Goal: Task Accomplishment & Management: Manage account settings

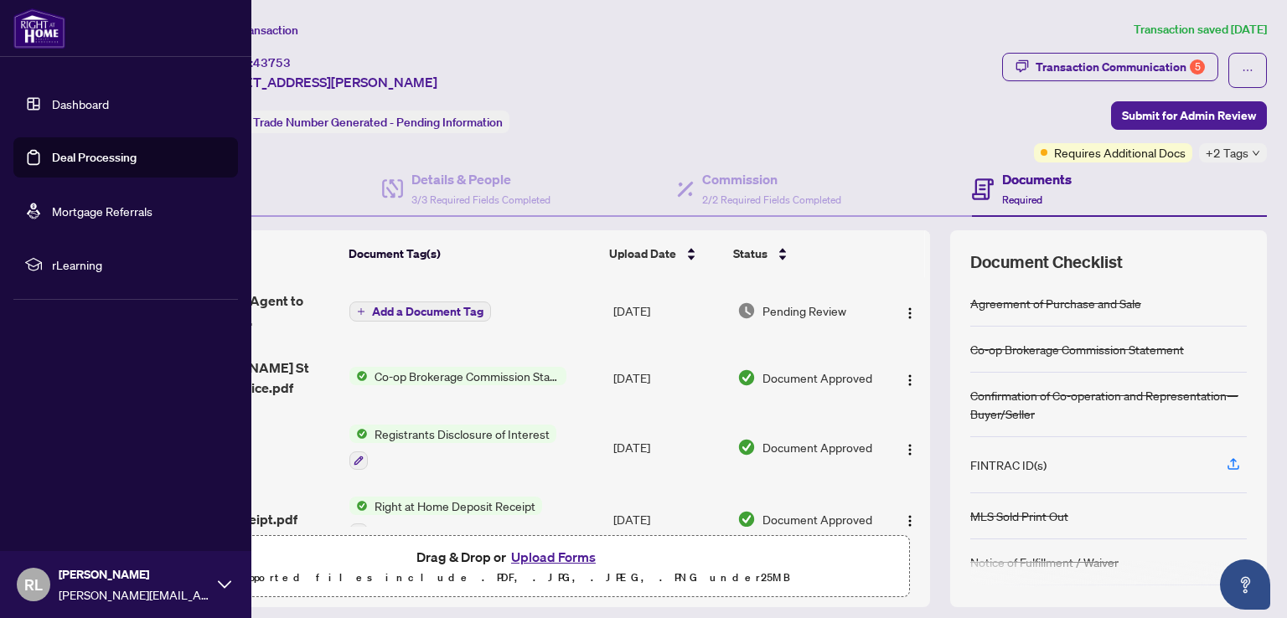
click at [80, 102] on link "Dashboard" at bounding box center [80, 103] width 57 height 15
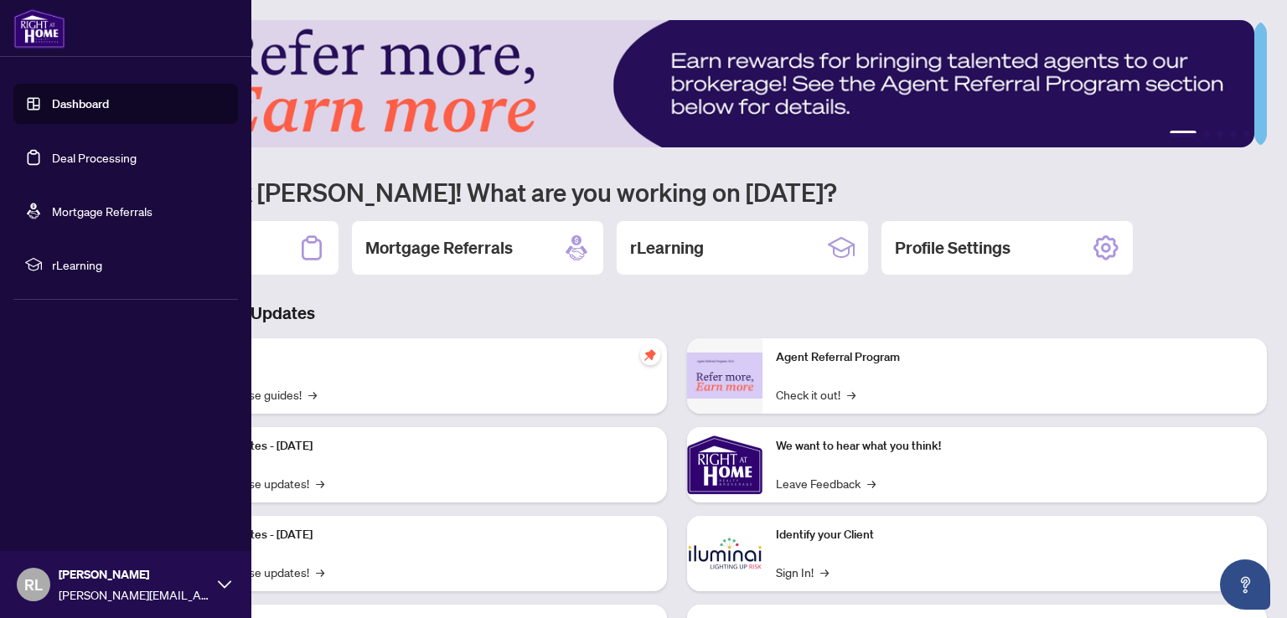
click at [67, 111] on link "Dashboard" at bounding box center [80, 103] width 57 height 15
click at [74, 162] on link "Deal Processing" at bounding box center [94, 157] width 85 height 15
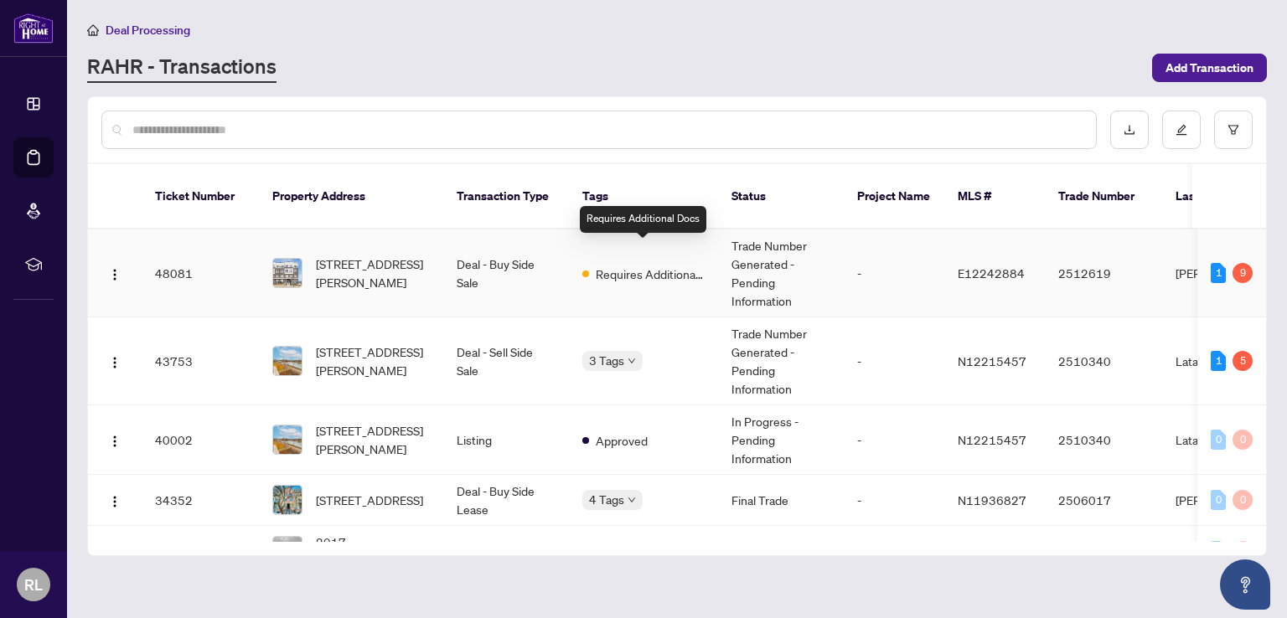
click at [631, 265] on span "Requires Additional Docs" at bounding box center [650, 274] width 109 height 18
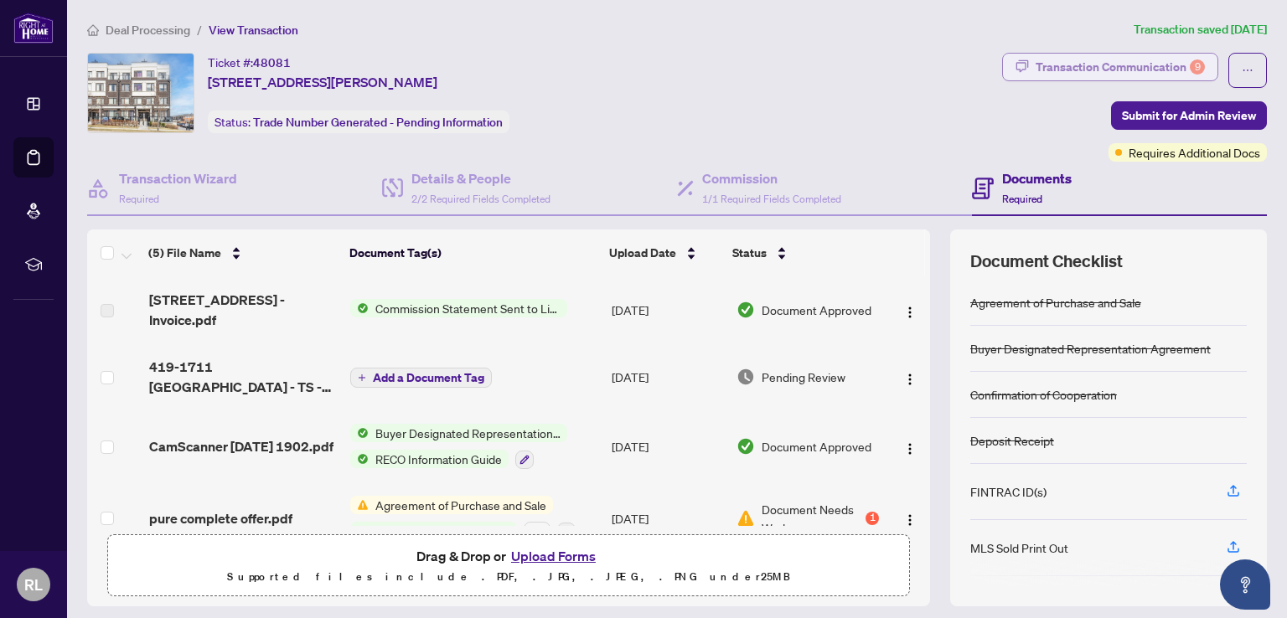
click at [1137, 71] on div "Transaction Communication 9" at bounding box center [1119, 67] width 169 height 27
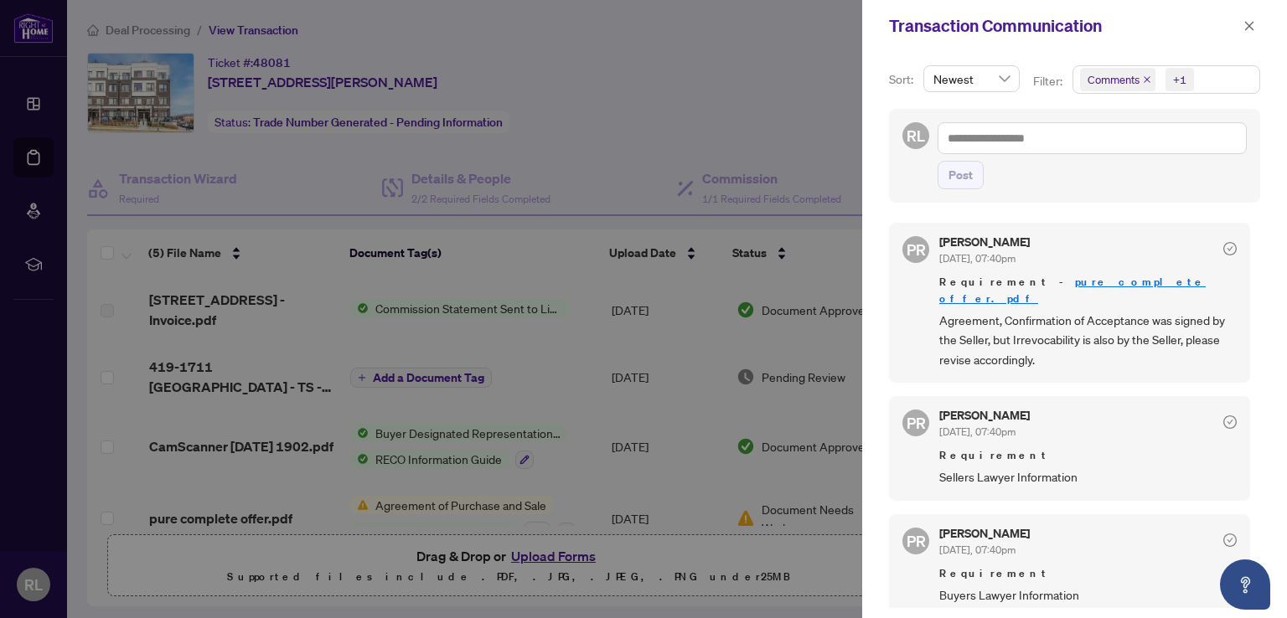
click at [1057, 280] on link "pure complete offer.pdf" at bounding box center [1072, 290] width 266 height 31
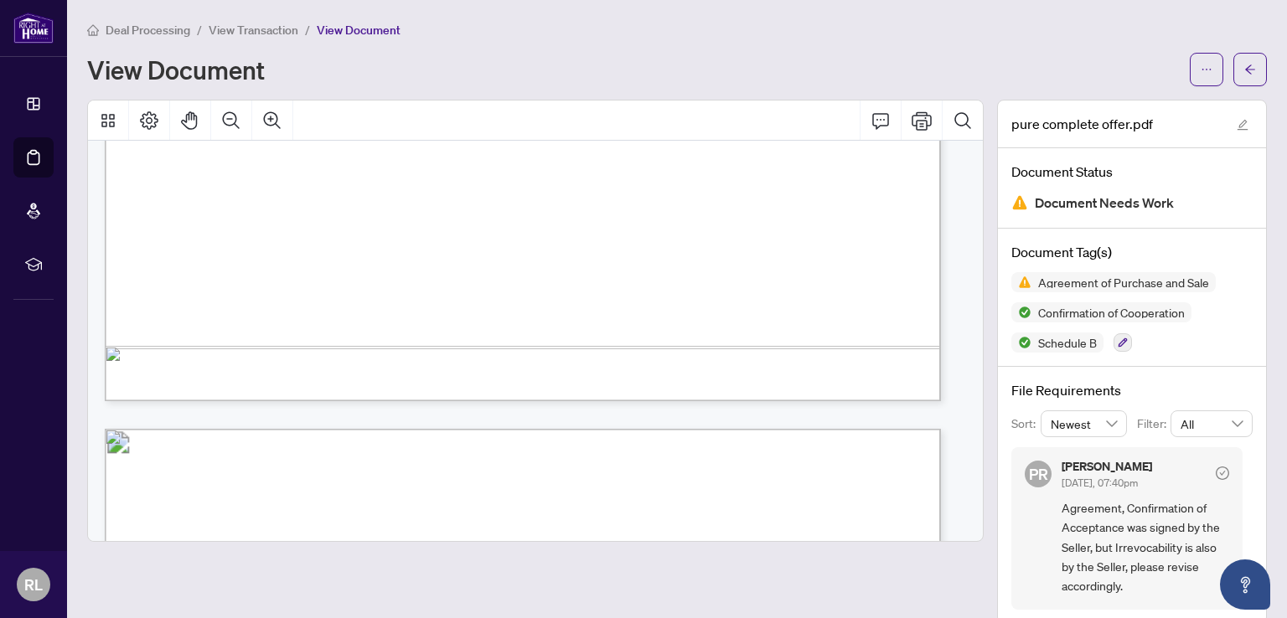
scroll to position [670, 0]
